Goal: Task Accomplishment & Management: Use online tool/utility

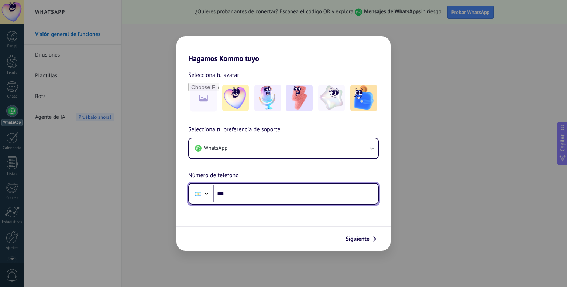
click at [202, 195] on div at bounding box center [198, 194] width 14 height 16
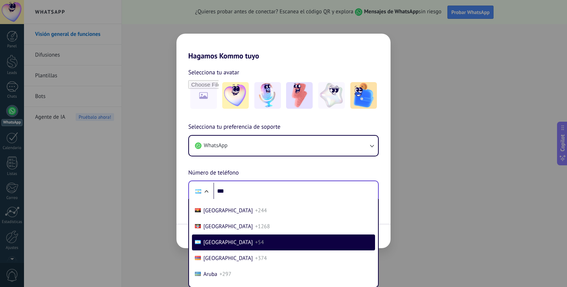
scroll to position [3187, 0]
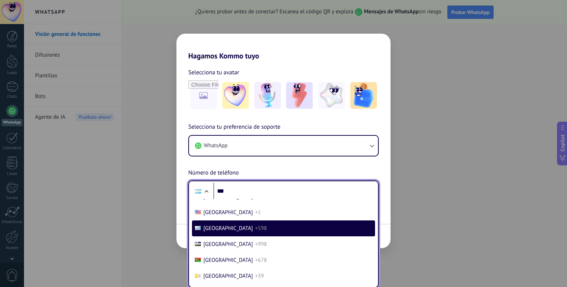
click at [255, 232] on span "+598" at bounding box center [261, 228] width 12 height 7
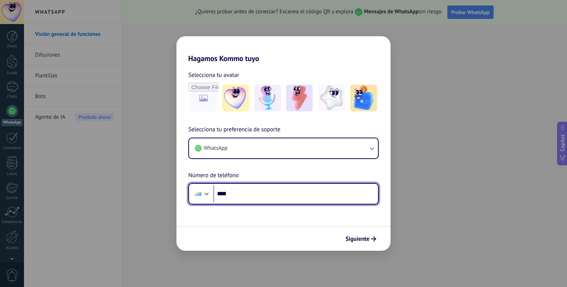
scroll to position [0, 0]
click at [230, 196] on input "****" at bounding box center [295, 193] width 165 height 17
type input "**********"
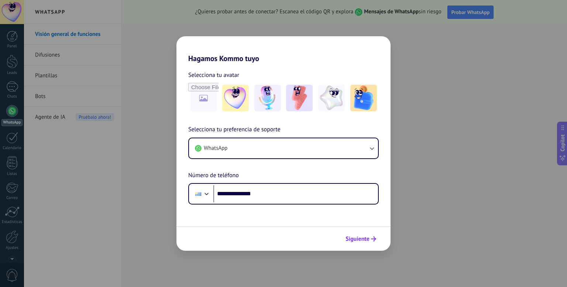
click at [361, 236] on span "Siguiente" at bounding box center [358, 238] width 24 height 5
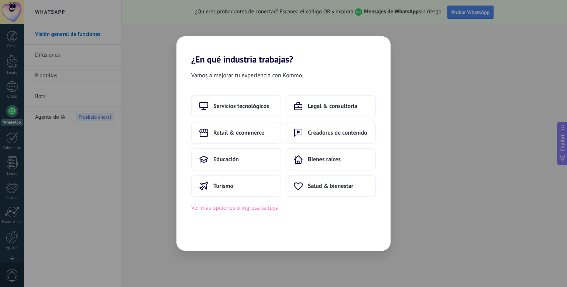
click at [256, 209] on button "Ver más opciones o ingresa la tuya" at bounding box center [234, 208] width 87 height 10
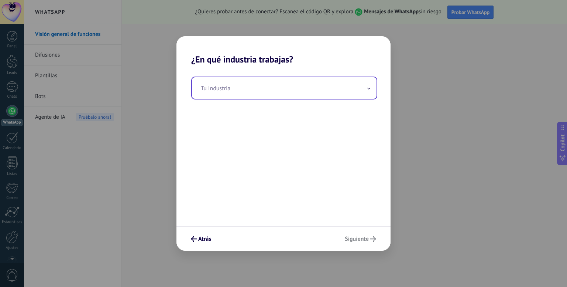
click at [218, 90] on input "text" at bounding box center [284, 87] width 185 height 21
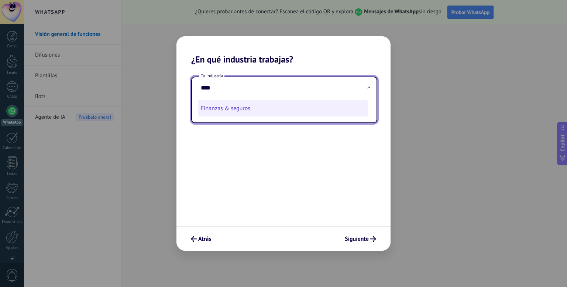
click at [232, 107] on li "Finanzas & seguros" at bounding box center [283, 108] width 170 height 16
type input "**********"
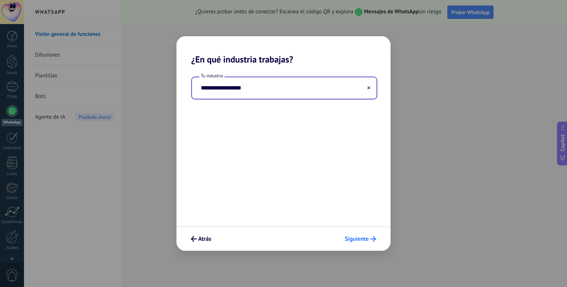
click at [362, 236] on span "Siguiente" at bounding box center [357, 238] width 24 height 5
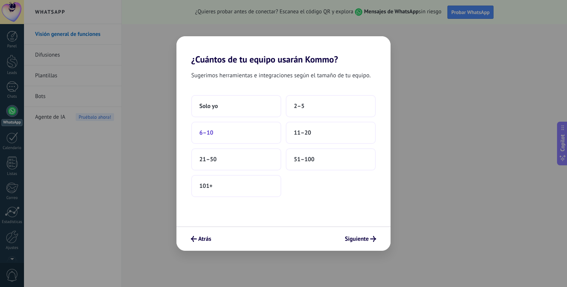
click at [233, 128] on button "6–10" at bounding box center [236, 133] width 90 height 22
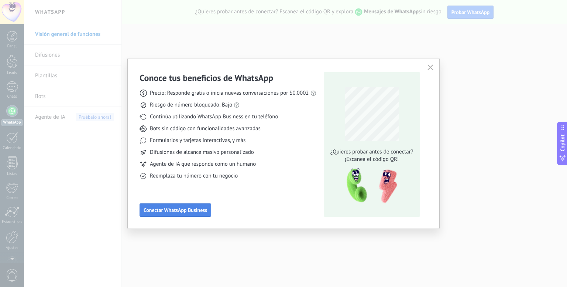
click at [192, 212] on span "Conectar WhatsApp Business" at bounding box center [176, 209] width 64 height 5
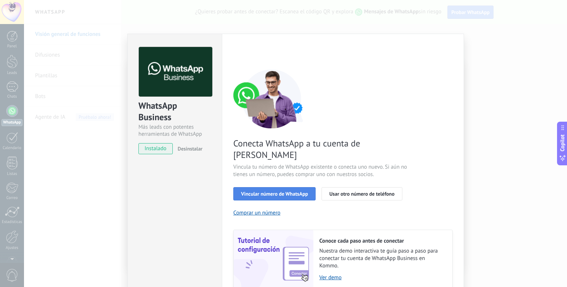
scroll to position [23, 0]
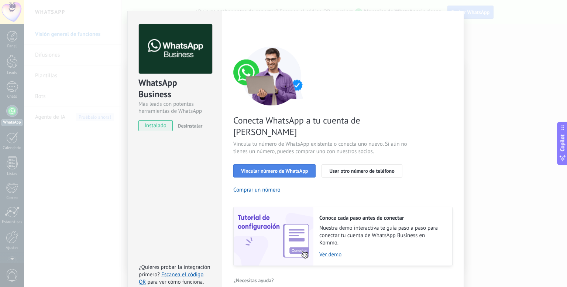
click at [282, 168] on span "Vincular número de WhatsApp" at bounding box center [274, 170] width 67 height 5
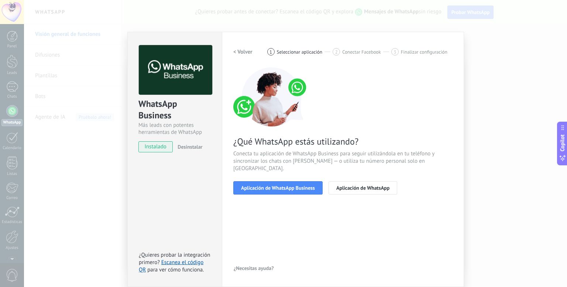
scroll to position [1, 0]
click at [374, 185] on span "Aplicación de WhatsApp" at bounding box center [362, 187] width 53 height 5
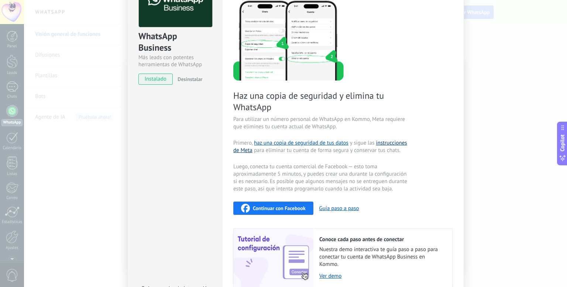
scroll to position [74, 0]
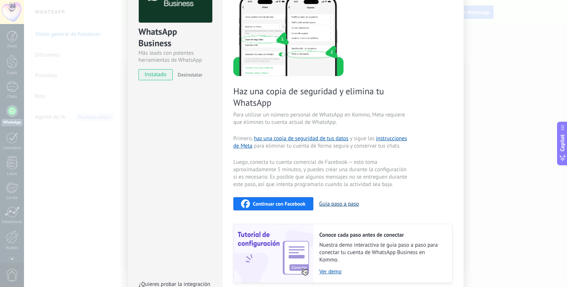
click at [346, 202] on button "Guía paso a paso" at bounding box center [339, 203] width 40 height 7
